Goal: Transaction & Acquisition: Purchase product/service

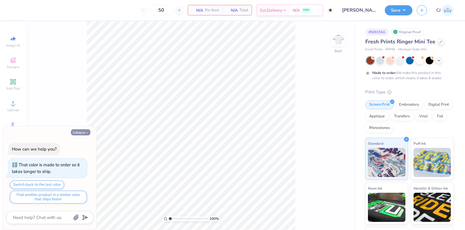
click at [79, 131] on button "Collapse" at bounding box center [80, 132] width 19 height 6
type textarea "x"
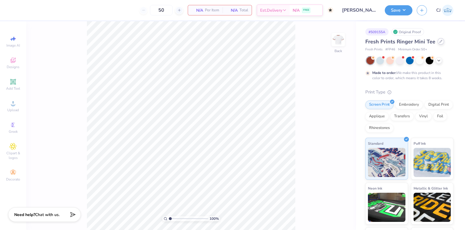
click at [440, 40] on icon at bounding box center [441, 41] width 3 height 3
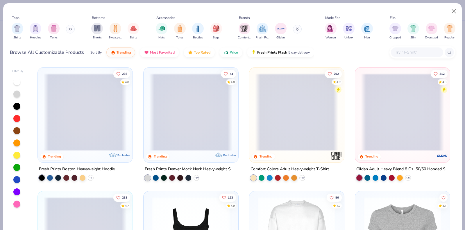
click at [409, 53] on input "text" at bounding box center [417, 52] width 45 height 7
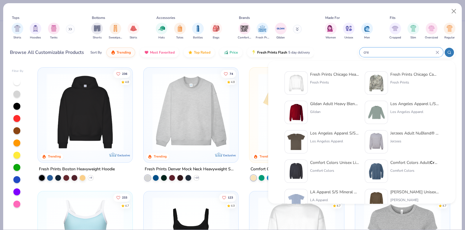
type input "crew"
drag, startPoint x: 390, startPoint y: 53, endPoint x: 347, endPoint y: 53, distance: 42.5
click at [347, 53] on div "Browse All Customizable Products Sort By Trending Most Favorited Top Rated Pric…" at bounding box center [233, 52] width 446 height 16
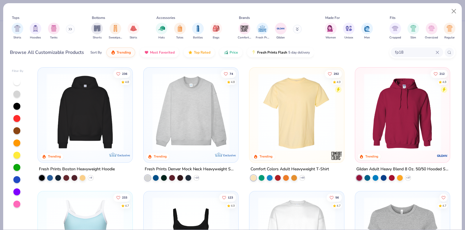
type input "fp18"
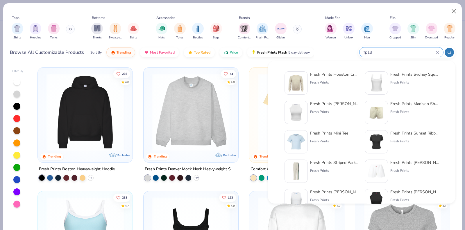
click at [322, 75] on div "Fresh Prints Houston Crew" at bounding box center [334, 74] width 49 height 6
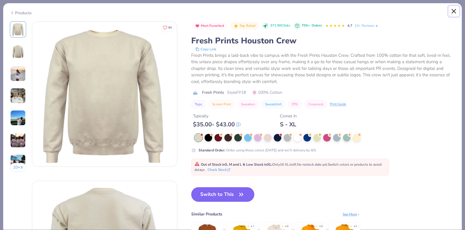
click at [455, 13] on button "Close" at bounding box center [454, 11] width 11 height 11
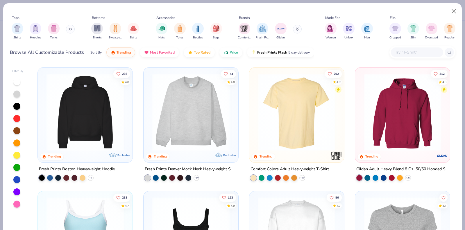
click at [408, 55] on input "text" at bounding box center [417, 52] width 45 height 7
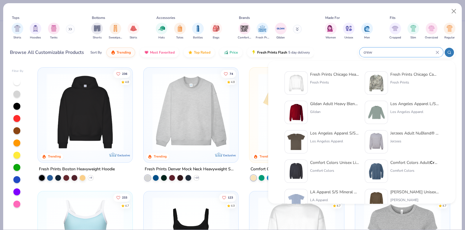
type input "crew"
click at [342, 75] on div "Fresh Prints Chicago Heavyweight Crew neck" at bounding box center [334, 74] width 49 height 6
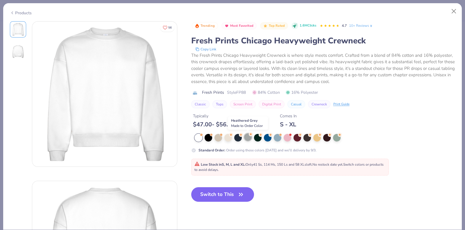
click at [247, 136] on div at bounding box center [248, 137] width 8 height 8
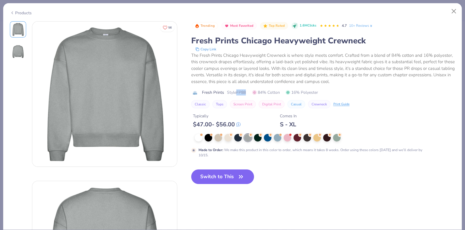
drag, startPoint x: 246, startPoint y: 94, endPoint x: 236, endPoint y: 91, distance: 10.2
click at [236, 91] on span "Style FP88" at bounding box center [236, 92] width 19 height 6
copy span "FP88"
